Goal: Obtain resource: Obtain resource

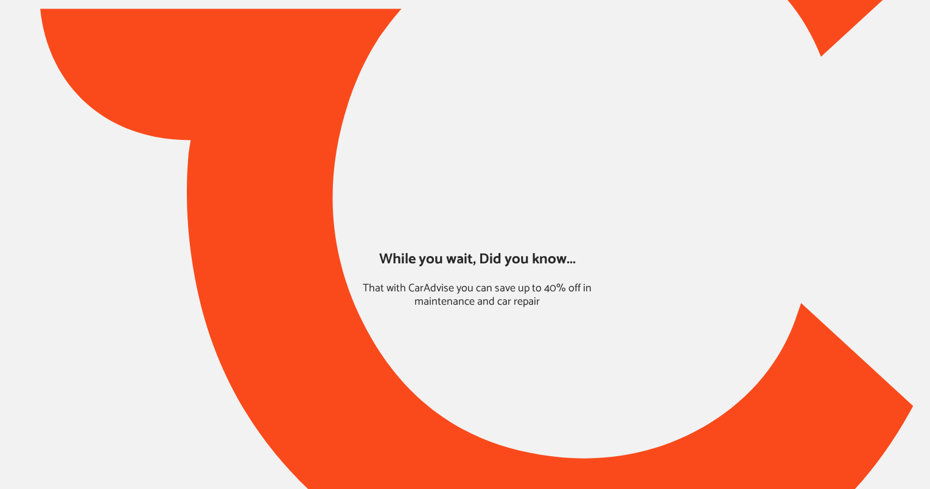
type input "*****"
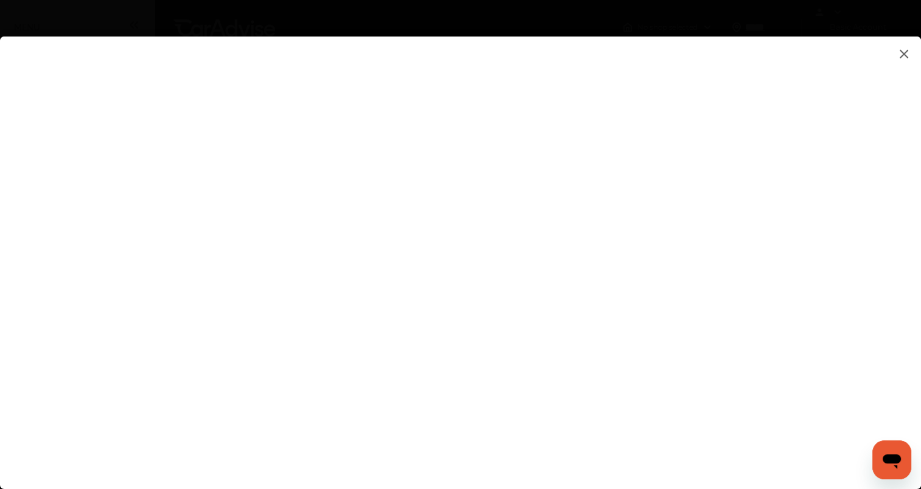
click at [790, 146] on flutter-view at bounding box center [460, 251] width 921 height 428
click at [794, 190] on flutter-view at bounding box center [460, 251] width 921 height 428
type input "*"
type input "********"
type input "******"
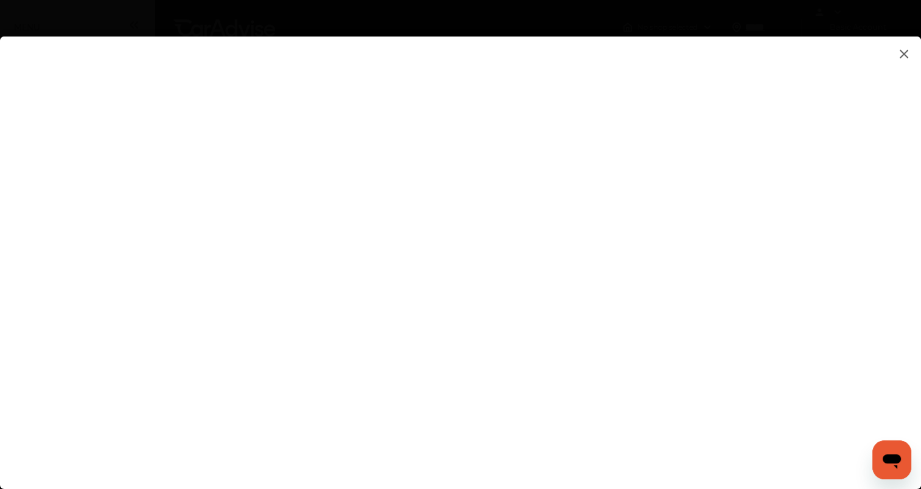
click at [828, 263] on flutter-view at bounding box center [460, 251] width 921 height 428
click at [784, 330] on flutter-view at bounding box center [460, 251] width 921 height 428
click at [785, 265] on flutter-view at bounding box center [460, 251] width 921 height 428
click at [794, 269] on flutter-view at bounding box center [460, 251] width 921 height 428
click at [848, 243] on flutter-view at bounding box center [460, 251] width 921 height 428
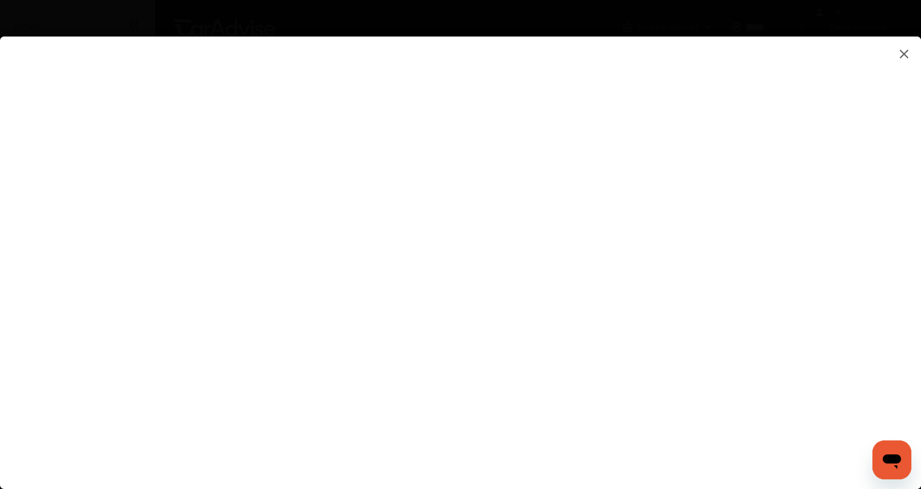
click at [796, 287] on flutter-view at bounding box center [460, 251] width 921 height 428
click at [514, 394] on flutter-view at bounding box center [460, 251] width 921 height 428
click at [716, 421] on flutter-view at bounding box center [460, 251] width 921 height 428
click at [791, 243] on flutter-view at bounding box center [460, 251] width 921 height 428
click at [803, 282] on flutter-view at bounding box center [460, 251] width 921 height 428
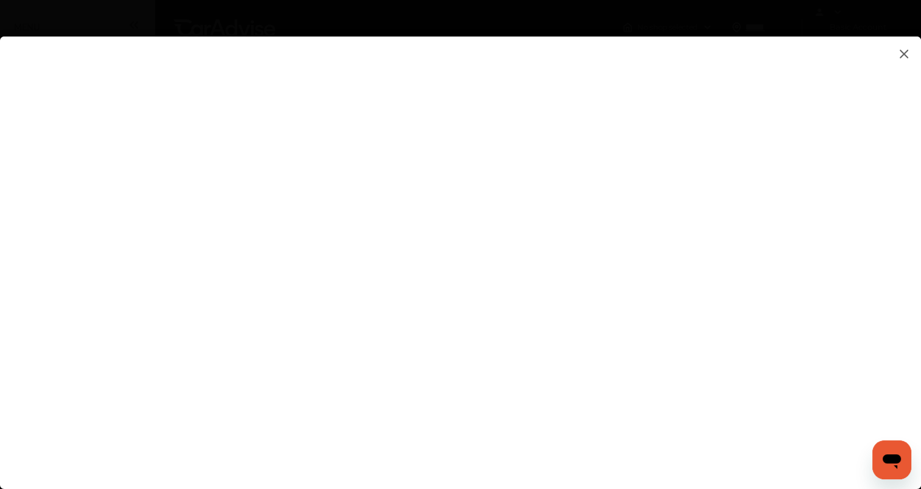
click at [797, 281] on flutter-view at bounding box center [460, 251] width 921 height 428
